Goal: Check status: Check status

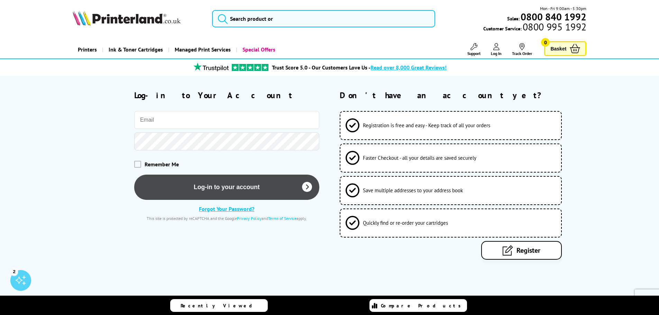
type input "[PERSON_NAME][EMAIL_ADDRESS][DOMAIN_NAME]"
click at [196, 182] on button "Log-in to your account" at bounding box center [226, 187] width 185 height 25
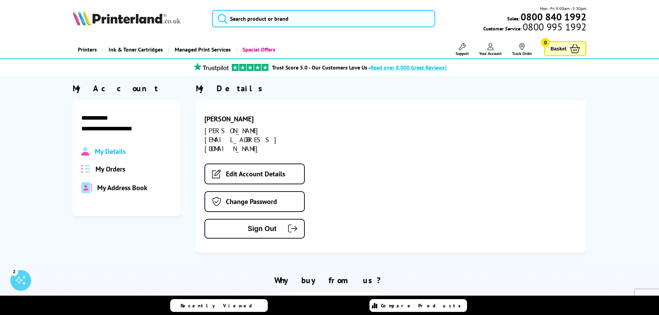
click at [113, 171] on span "My Orders" at bounding box center [110, 169] width 30 height 9
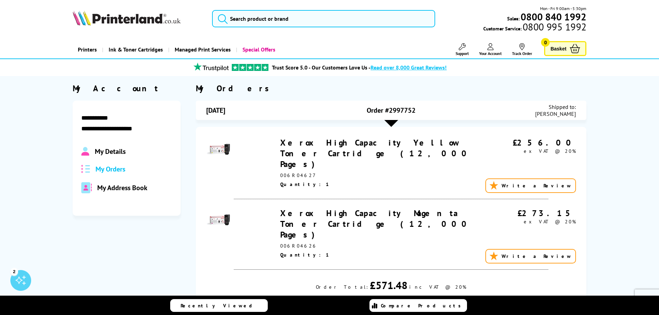
click at [336, 140] on link "Xerox High Capacity Yellow Toner Cartridge (12,000 Pages)" at bounding box center [375, 153] width 191 height 32
